Goal: Task Accomplishment & Management: Complete application form

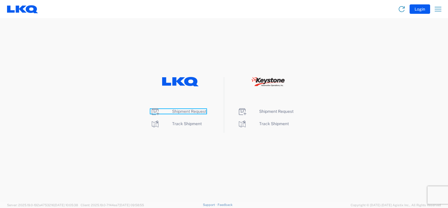
click at [178, 111] on span "Shipment Request" at bounding box center [189, 111] width 34 height 5
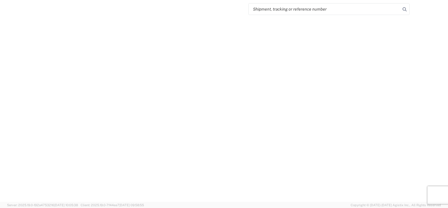
select select "FULL"
select select "LBS"
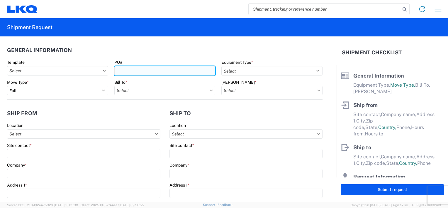
click at [174, 69] on input "PO#" at bounding box center [164, 70] width 101 height 9
type input "b"
type input "B69753-1928577"
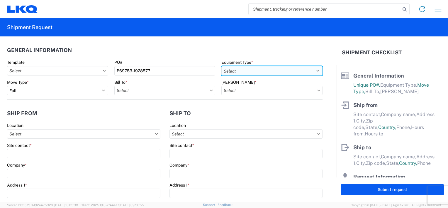
click at [315, 70] on select "Select 53’ Dry Van Flatbed Dropdeck (van) Lowboy (flatbed) Rail" at bounding box center [271, 70] width 101 height 9
select select "STDV"
click at [221, 66] on select "Select 53’ Dry Van Flatbed Dropdeck (van) Lowboy (flatbed) Rail" at bounding box center [271, 70] width 101 height 9
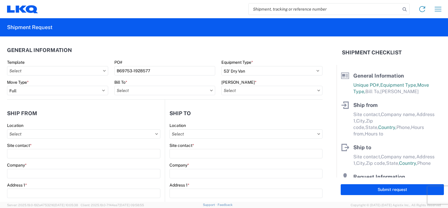
click at [210, 91] on icon at bounding box center [211, 90] width 3 height 2
click at [184, 93] on input "text" at bounding box center [164, 90] width 101 height 9
type input "1634"
click at [178, 117] on div "1634 - Atlanta - Knopf - Boat Rock" at bounding box center [171, 116] width 115 height 9
type input "1634 - Atlanta - Knopf - Boat Rock"
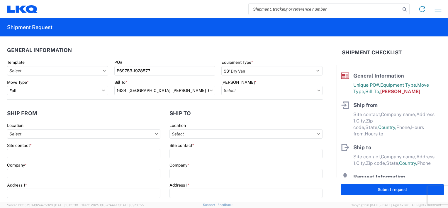
click at [318, 90] on icon at bounding box center [319, 89] width 3 height 1
click at [290, 91] on input "text" at bounding box center [271, 90] width 101 height 9
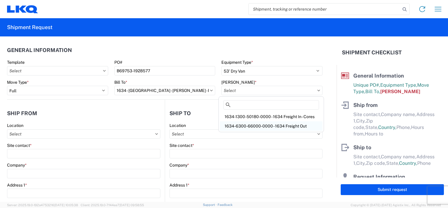
click at [282, 124] on div "1634-6300-66000-0000 - 1634 Freight Out" at bounding box center [271, 125] width 103 height 9
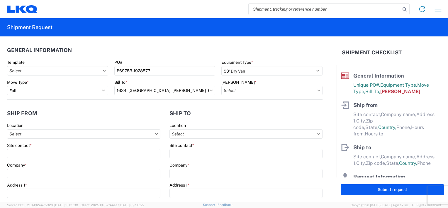
type input "1634-6300-66000-0000 - 1634 Freight Out"
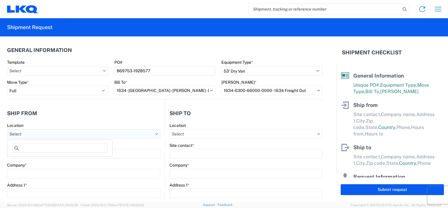
click at [72, 131] on input "text" at bounding box center [83, 133] width 153 height 9
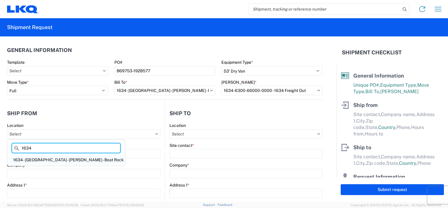
type input "1634"
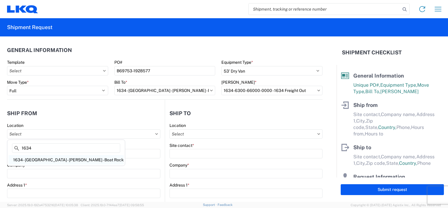
click at [67, 158] on div "1634 - Atlanta - Knopf - Boat Rock" at bounding box center [66, 159] width 115 height 9
type input "1634 - Atlanta - Knopf - Boat Rock"
type input "LKQ Corporation"
type input "6320 Boat Rock Blvd SW"
type input "Atlanta"
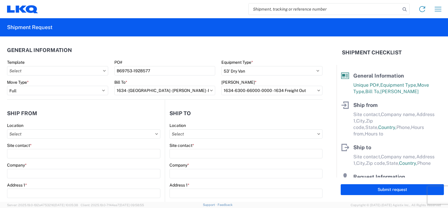
type input "30336"
select select "GA"
select select "US"
type input "678-399-8501"
type input "00:00"
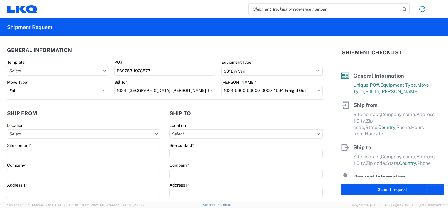
type input "00:00"
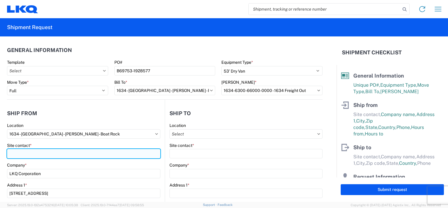
click at [41, 153] on input "Site contact *" at bounding box center [83, 153] width 153 height 9
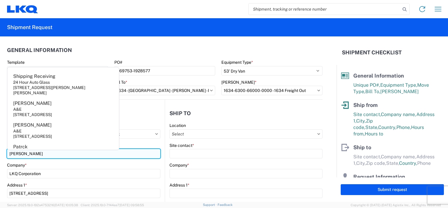
type input "PAM MORRIS"
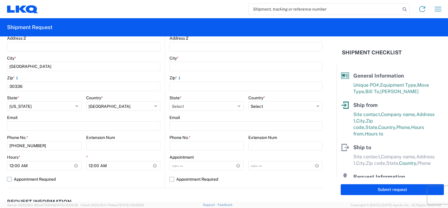
scroll to position [176, 0]
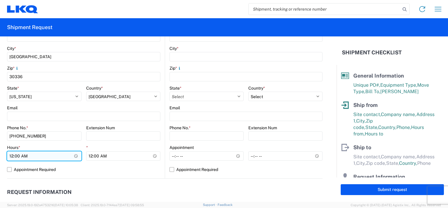
click at [13, 158] on input "00:00" at bounding box center [44, 155] width 75 height 9
type input "07:00"
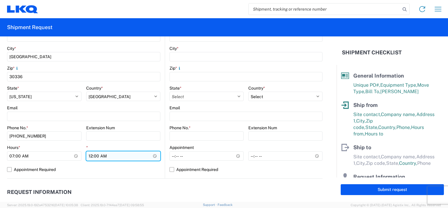
click at [89, 156] on input "00:00" at bounding box center [123, 155] width 75 height 9
type input "14:30"
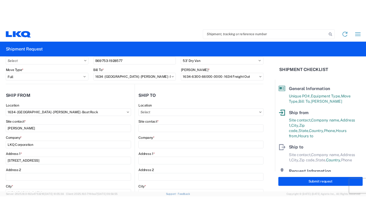
scroll to position [0, 0]
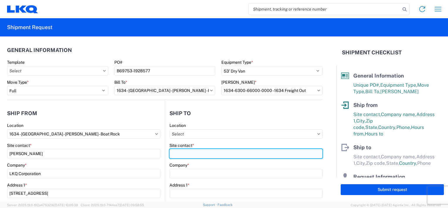
click at [184, 153] on input "Site contact *" at bounding box center [246, 153] width 153 height 9
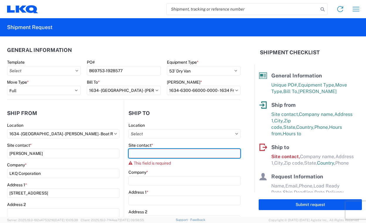
type input "j"
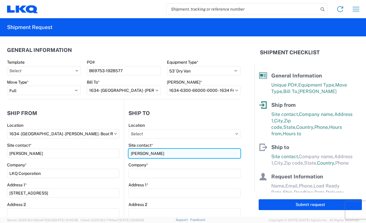
type input "JACABO SEGURA"
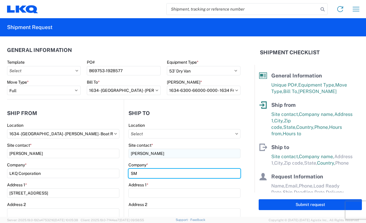
type input "SMP/FOUR SEASONS"
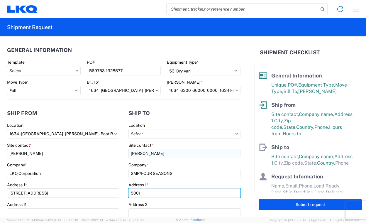
type input "5001 GEORGE MCVAY DR"
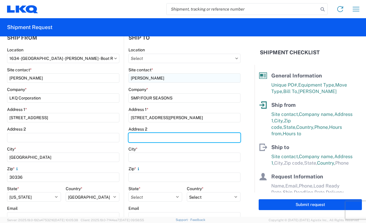
scroll to position [89, 0]
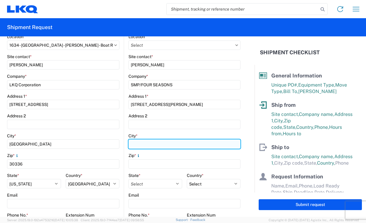
click at [135, 144] on input "City *" at bounding box center [184, 143] width 112 height 9
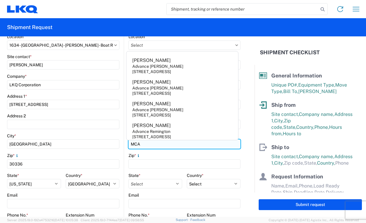
type input "MCALLEN"
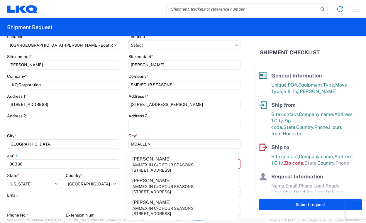
click at [210, 130] on agx-form-control-wrapper-v2 "Address 2" at bounding box center [184, 123] width 112 height 20
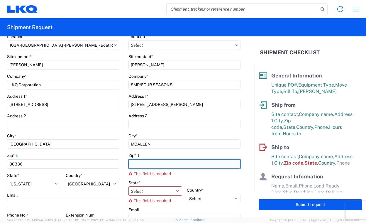
click at [167, 167] on input "Zip *" at bounding box center [184, 163] width 112 height 9
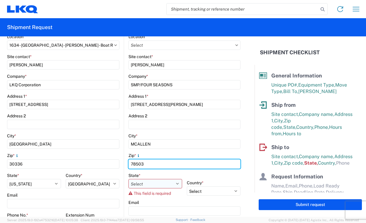
type input "78503"
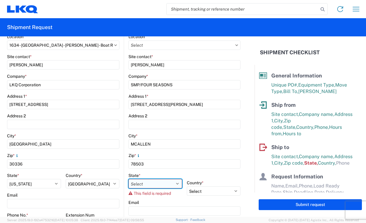
click at [149, 181] on select "Select Alabama Alaska Arizona Arkansas Armed Forces Americas Armed Forces Europ…" at bounding box center [155, 183] width 54 height 9
select select "TX"
click at [128, 179] on select "Select Alabama Alaska Arizona Arkansas Armed Forces Americas Armed Forces Europ…" at bounding box center [155, 183] width 54 height 9
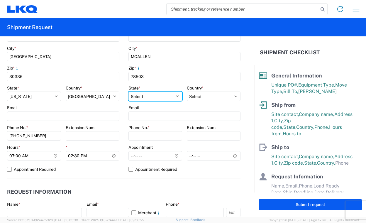
scroll to position [177, 0]
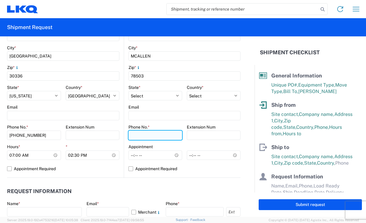
click at [143, 135] on input "Phone No. *" at bounding box center [155, 135] width 54 height 9
type input "956-862-9395"
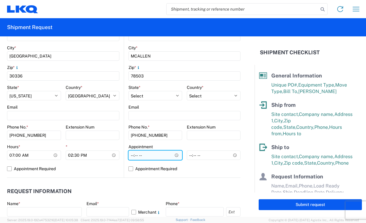
click at [131, 156] on input "Hours *" at bounding box center [155, 154] width 54 height 9
click at [144, 157] on input "Hours *" at bounding box center [155, 154] width 54 height 9
type input "09:00"
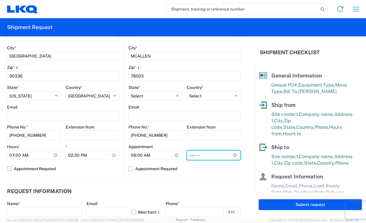
click at [187, 157] on input "*" at bounding box center [214, 154] width 54 height 9
click at [201, 155] on input "*" at bounding box center [214, 154] width 54 height 9
type input "16:00"
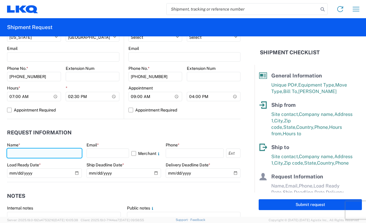
click at [49, 152] on input "text" at bounding box center [44, 152] width 75 height 9
type input "PAMELA MORRIS"
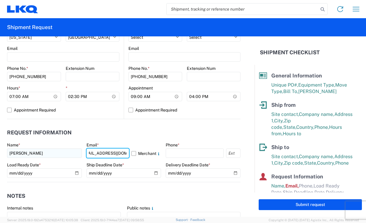
scroll to position [0, 12]
type input "pbmorris@LKQCORP.com"
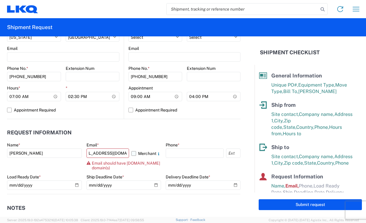
scroll to position [0, 0]
click at [132, 154] on label "Merchant" at bounding box center [146, 152] width 30 height 9
click at [0, 0] on input "Merchant" at bounding box center [0, 0] width 0 height 0
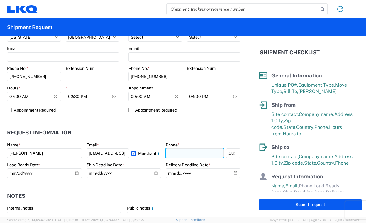
click at [173, 155] on input "text" at bounding box center [195, 152] width 58 height 9
type input "678-399-8501"
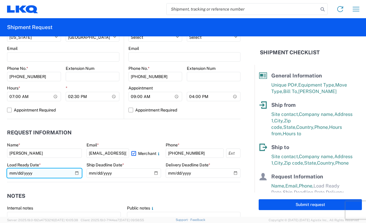
click at [74, 173] on input "date" at bounding box center [44, 172] width 75 height 9
type input "2025-09-16"
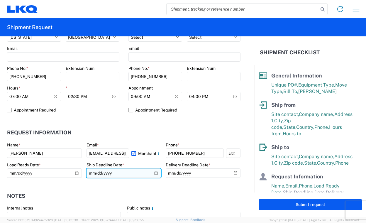
click at [153, 172] on input "date" at bounding box center [124, 172] width 75 height 9
type input "2025-09-16"
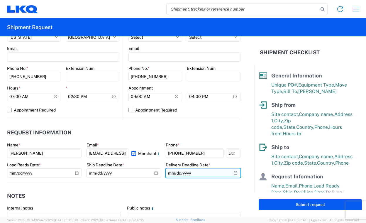
click at [229, 172] on input "date" at bounding box center [203, 172] width 75 height 9
type input "2025-09-18"
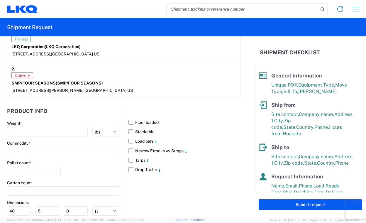
scroll to position [499, 0]
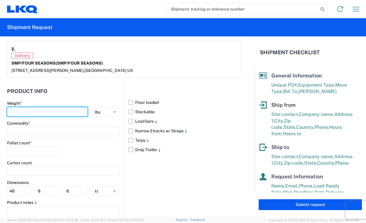
click at [61, 111] on input "number" at bounding box center [47, 111] width 81 height 9
type input "29548"
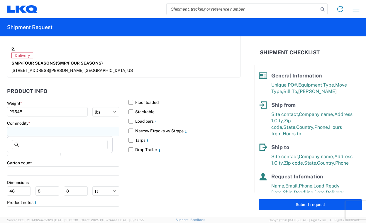
click at [60, 127] on input at bounding box center [63, 131] width 112 height 9
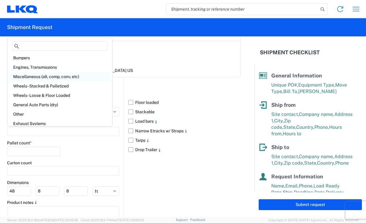
click at [34, 77] on div "Miscellaneous (alt, comp, conv, etc)" at bounding box center [60, 76] width 103 height 9
type input "Miscellaneous (alt, comp, conv, etc)"
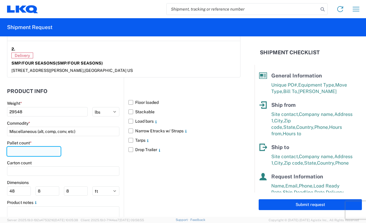
click at [29, 149] on input "number" at bounding box center [34, 151] width 54 height 9
type input "10"
click at [130, 101] on label "Floor loaded" at bounding box center [184, 102] width 112 height 9
click at [0, 0] on input "Floor loaded" at bounding box center [0, 0] width 0 height 0
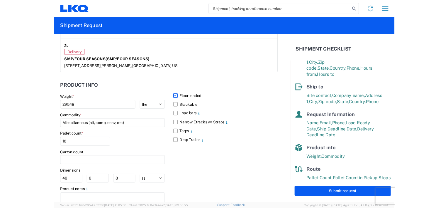
scroll to position [68, 0]
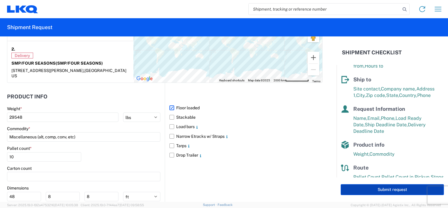
click at [389, 189] on button "Submit request" at bounding box center [392, 189] width 103 height 11
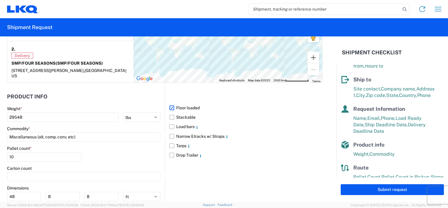
select select "US"
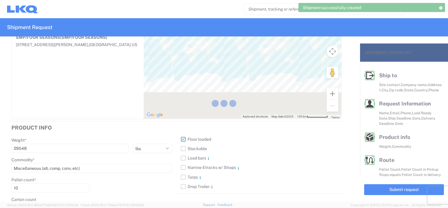
scroll to position [67, 0]
